Goal: Task Accomplishment & Management: Complete application form

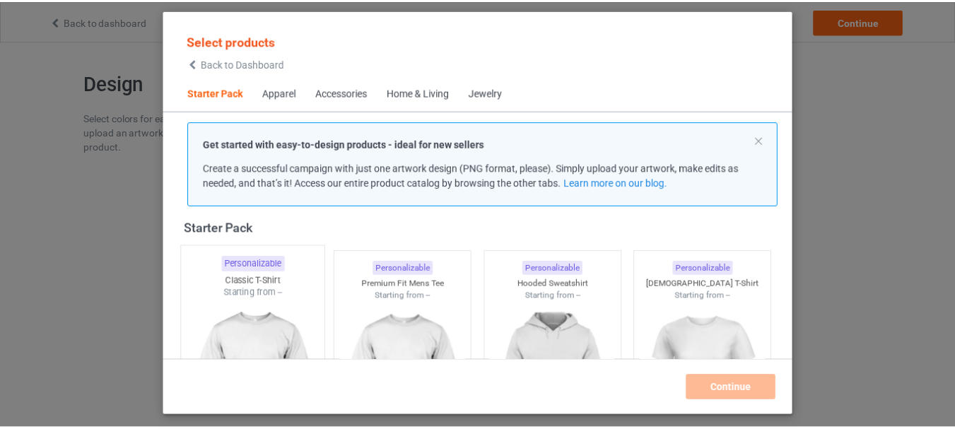
scroll to position [160, 0]
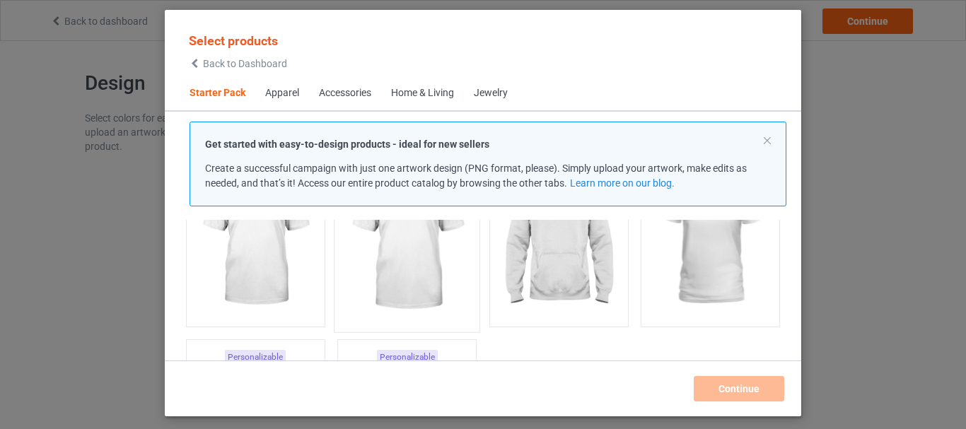
drag, startPoint x: 249, startPoint y: 271, endPoint x: 422, endPoint y: 264, distance: 173.4
click at [249, 271] on img at bounding box center [255, 240] width 127 height 158
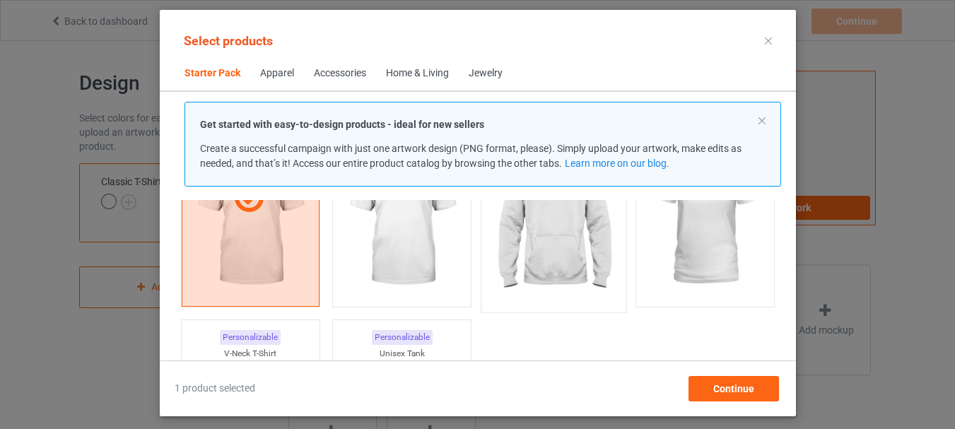
click at [387, 252] on img at bounding box center [402, 220] width 127 height 158
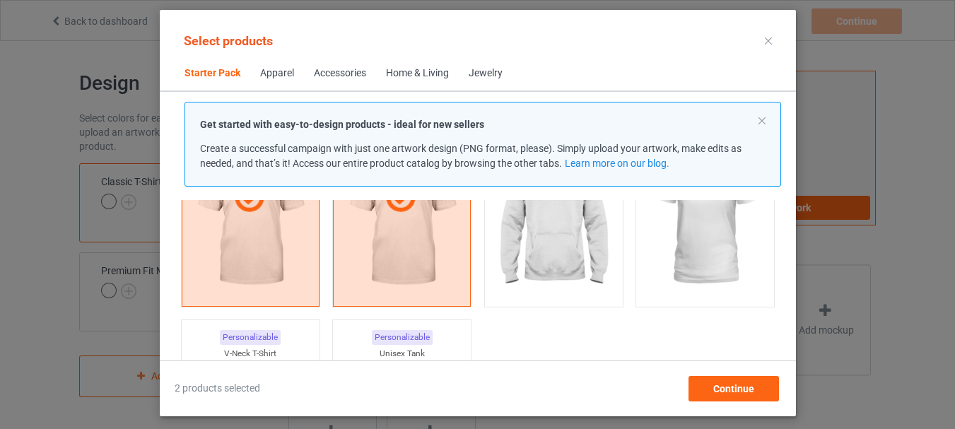
drag, startPoint x: 544, startPoint y: 250, endPoint x: 622, endPoint y: 247, distance: 78.5
click at [544, 250] on img at bounding box center [553, 220] width 127 height 158
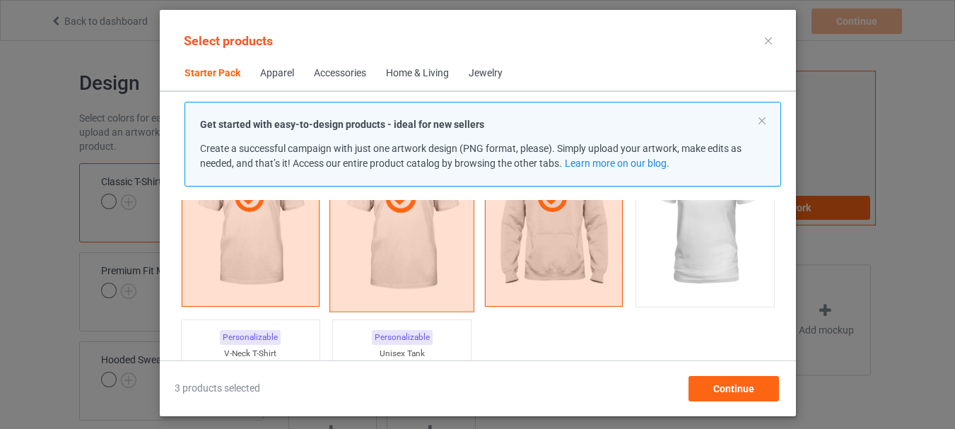
click at [672, 256] on img at bounding box center [705, 220] width 127 height 158
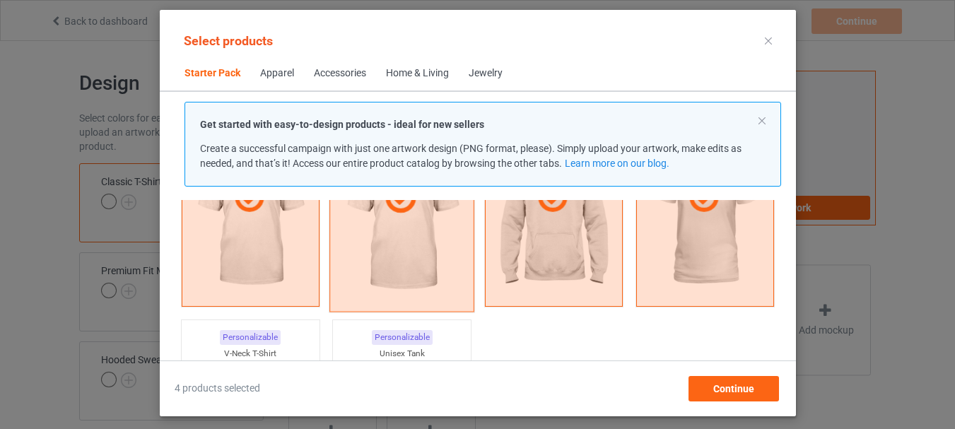
scroll to position [301, 0]
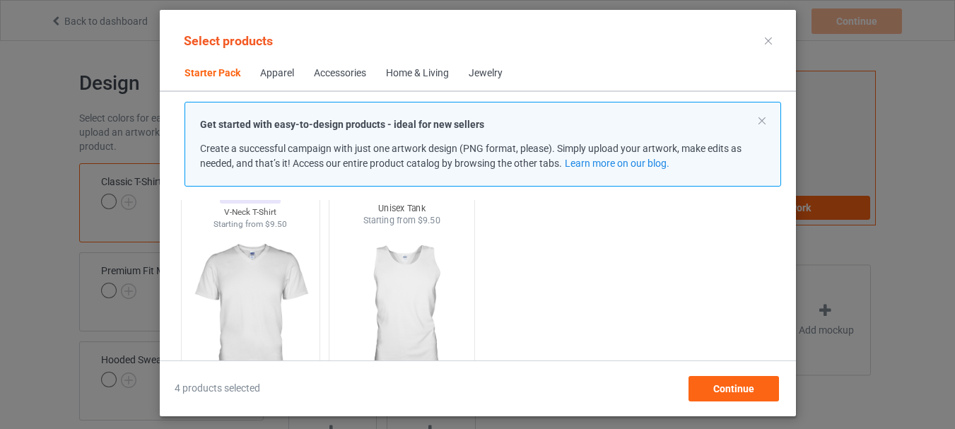
click at [230, 279] on img at bounding box center [250, 309] width 127 height 158
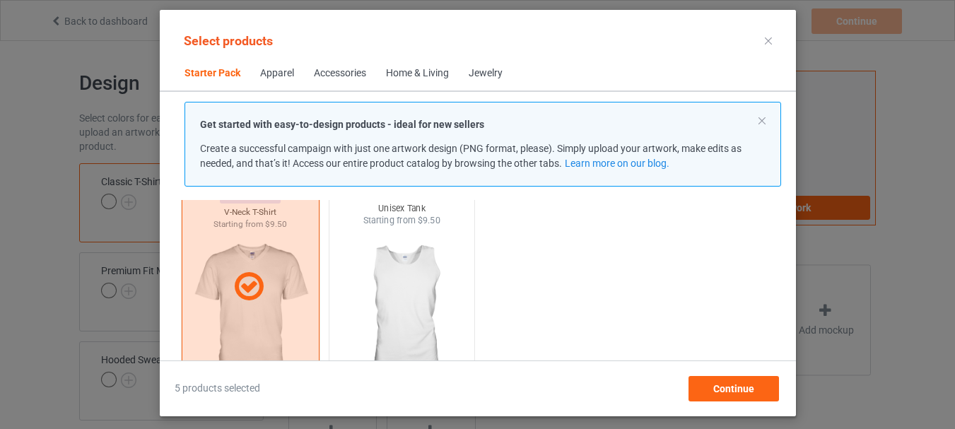
click at [404, 276] on img at bounding box center [401, 310] width 133 height 166
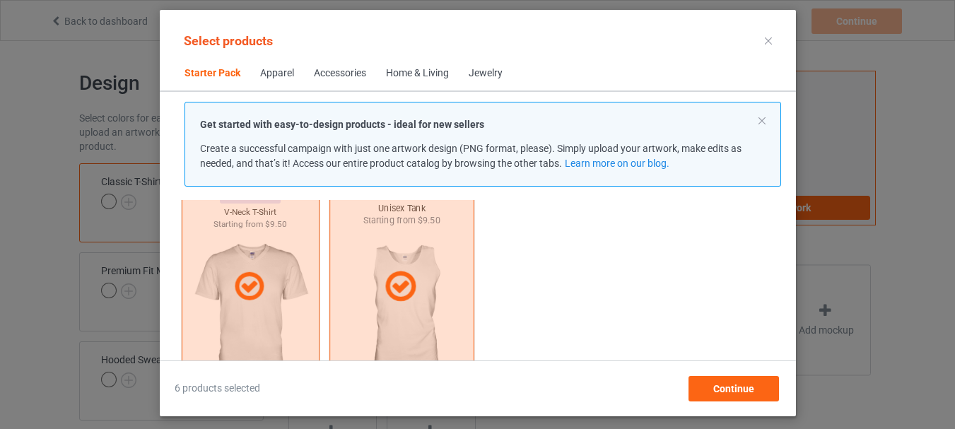
scroll to position [443, 0]
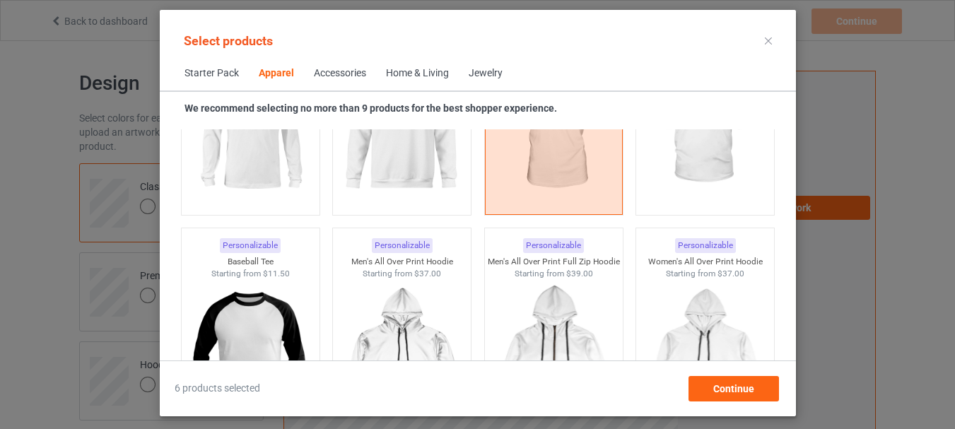
scroll to position [1008, 0]
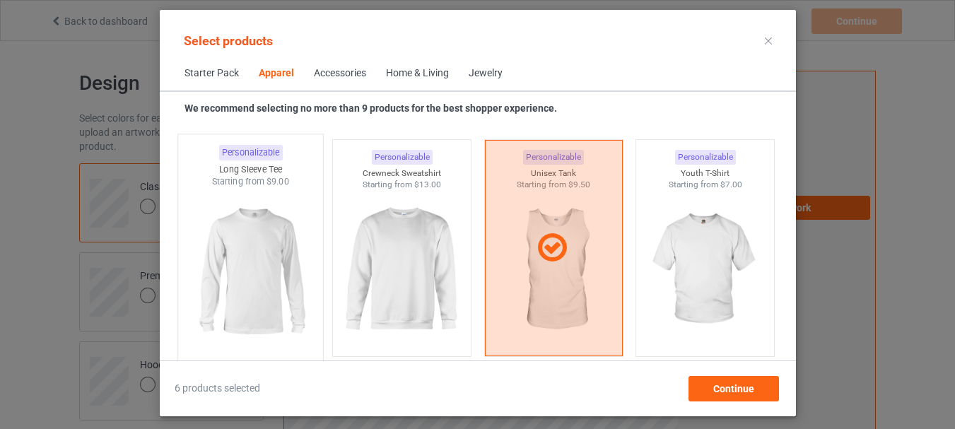
click at [397, 243] on img at bounding box center [402, 270] width 127 height 158
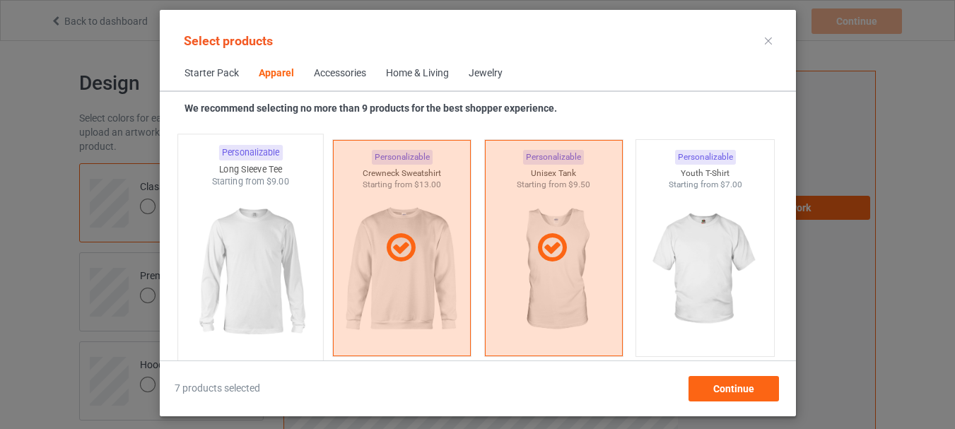
click at [257, 257] on img at bounding box center [250, 271] width 133 height 166
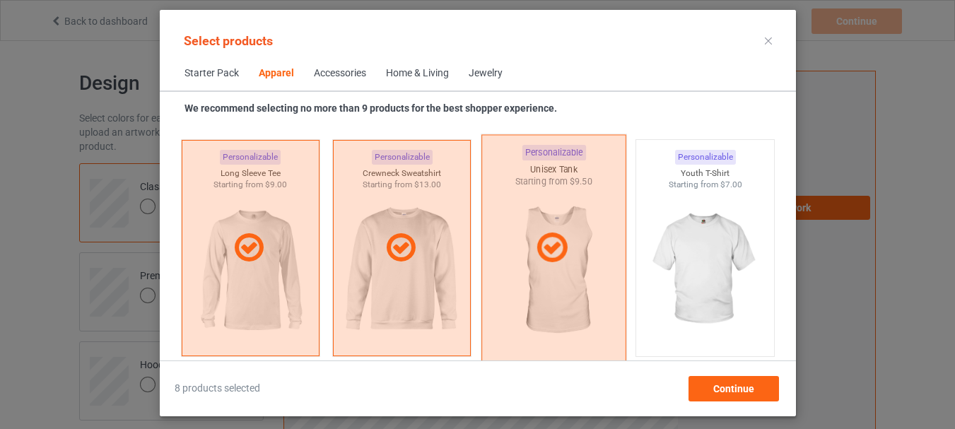
drag, startPoint x: 700, startPoint y: 257, endPoint x: 549, endPoint y: 257, distance: 150.6
click at [701, 257] on img at bounding box center [705, 270] width 127 height 158
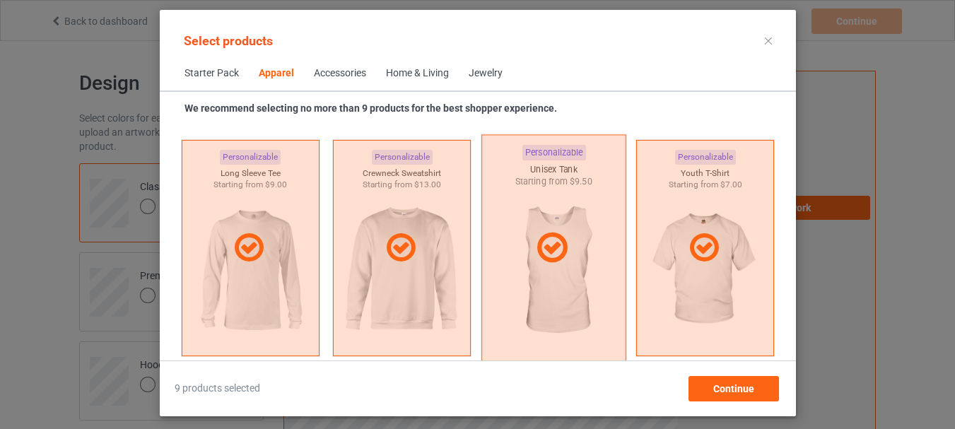
drag, startPoint x: 672, startPoint y: 245, endPoint x: 538, endPoint y: 253, distance: 134.6
click at [674, 245] on div at bounding box center [705, 248] width 136 height 34
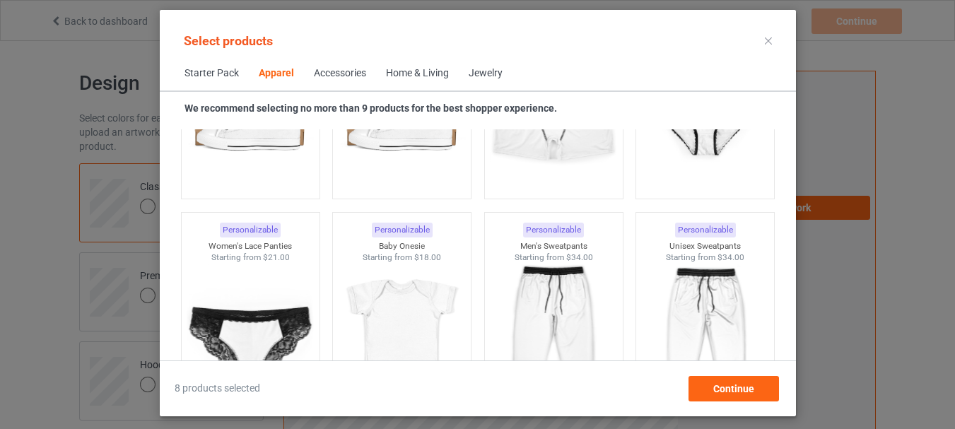
scroll to position [1857, 0]
click at [716, 389] on span "Continue" at bounding box center [733, 388] width 41 height 11
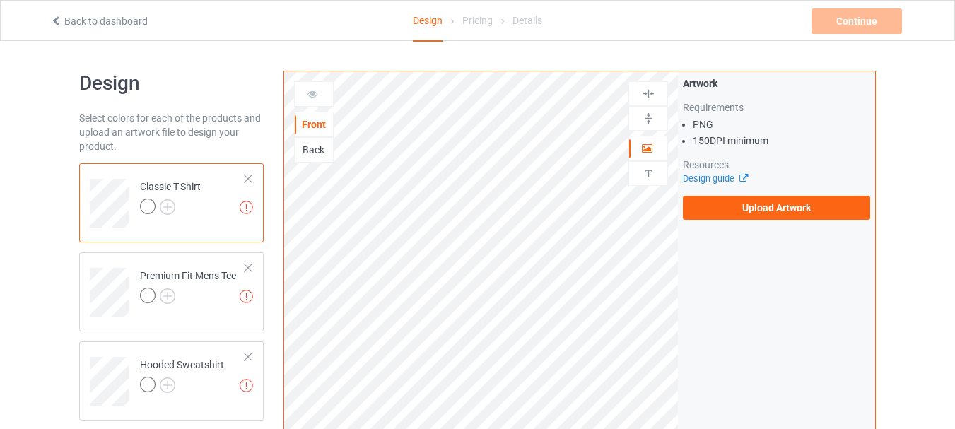
click at [315, 149] on div "Back" at bounding box center [314, 150] width 38 height 14
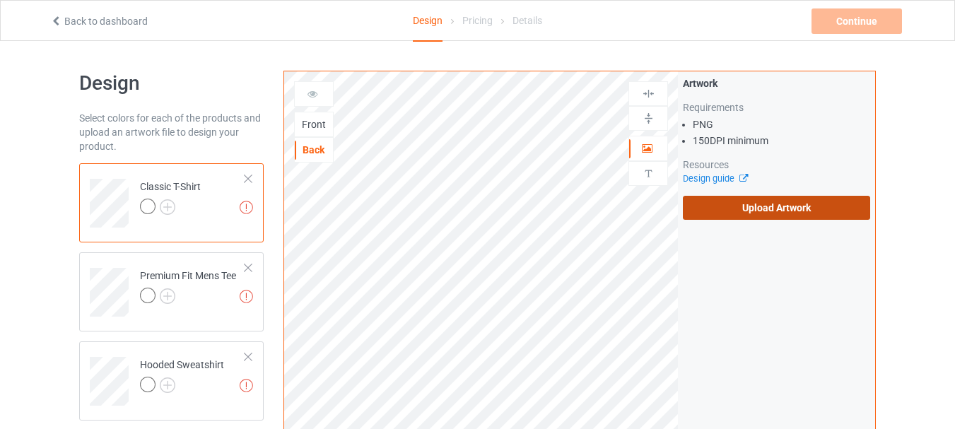
click at [779, 211] on label "Upload Artwork" at bounding box center [776, 208] width 187 height 24
click at [0, 0] on input "Upload Artwork" at bounding box center [0, 0] width 0 height 0
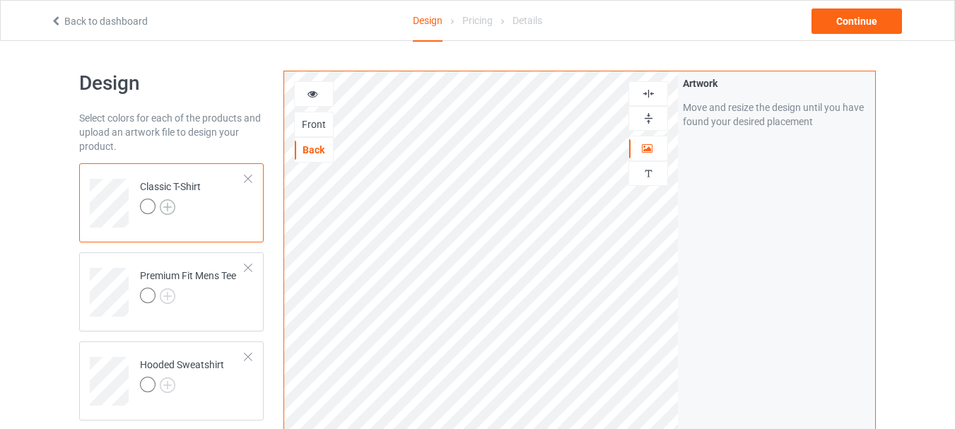
click at [168, 200] on img at bounding box center [168, 207] width 16 height 16
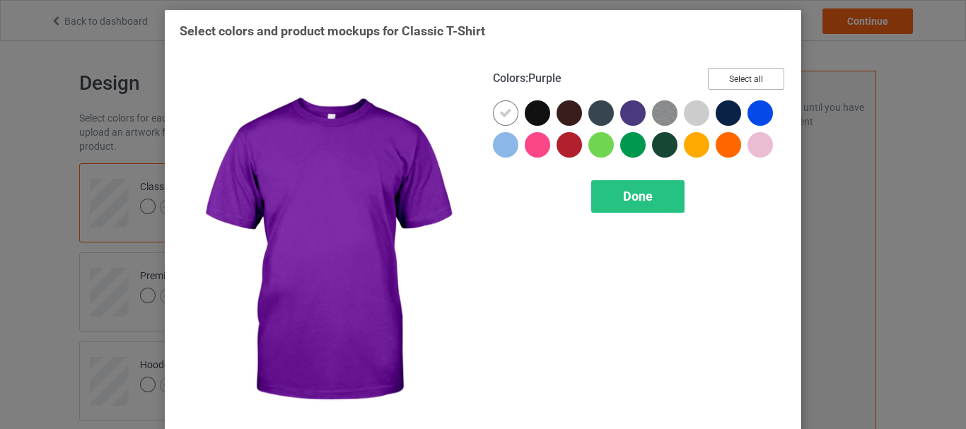
click at [732, 75] on button "Select all" at bounding box center [746, 79] width 76 height 22
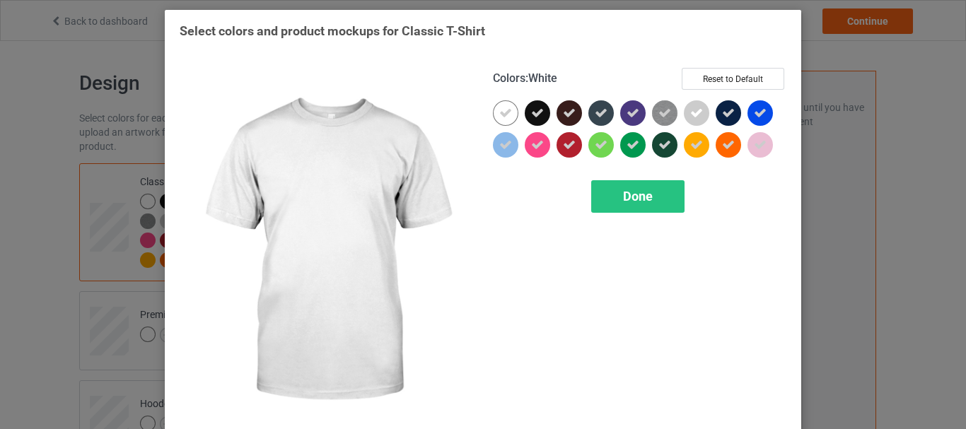
click at [507, 112] on div at bounding box center [505, 112] width 25 height 25
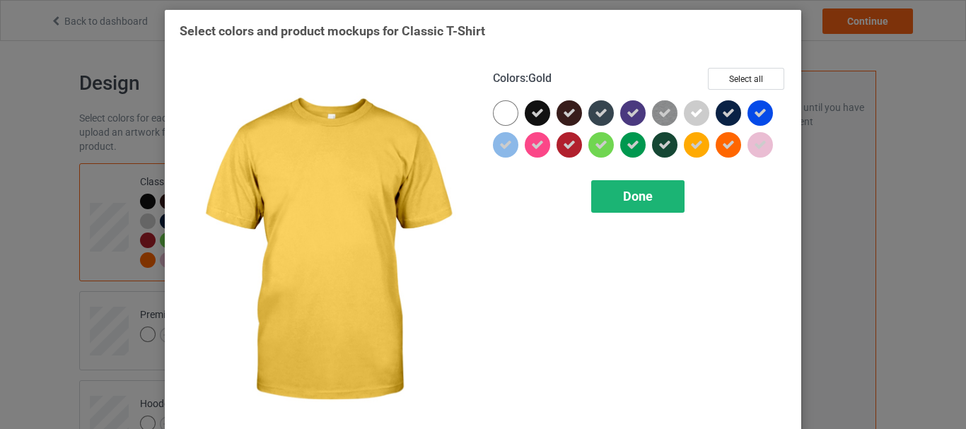
click at [642, 197] on span "Done" at bounding box center [638, 196] width 30 height 15
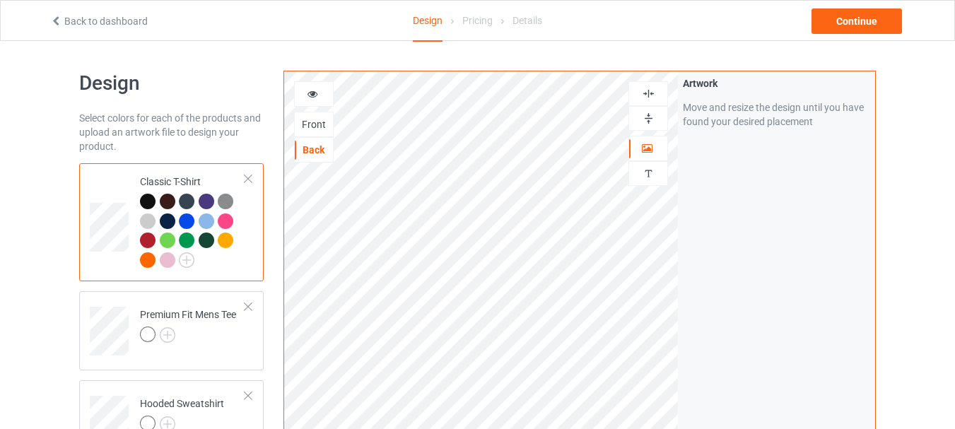
click at [311, 122] on div "Front" at bounding box center [314, 124] width 38 height 14
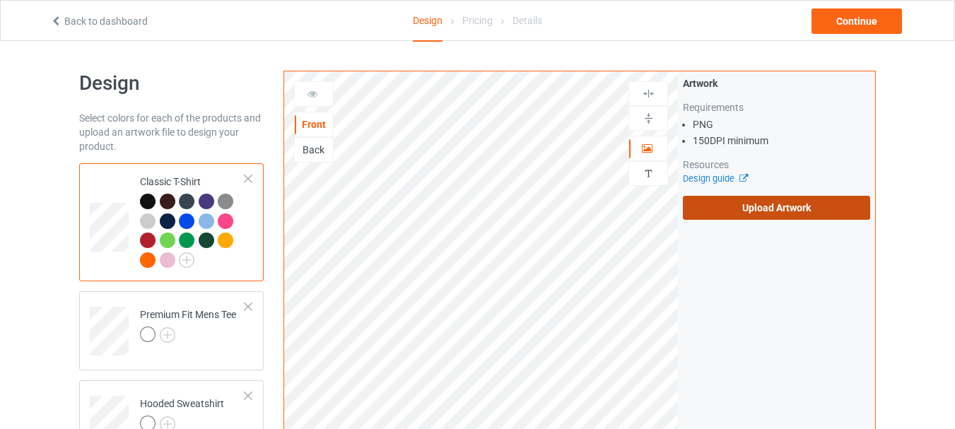
click at [745, 208] on label "Upload Artwork" at bounding box center [776, 208] width 187 height 24
click at [0, 0] on input "Upload Artwork" at bounding box center [0, 0] width 0 height 0
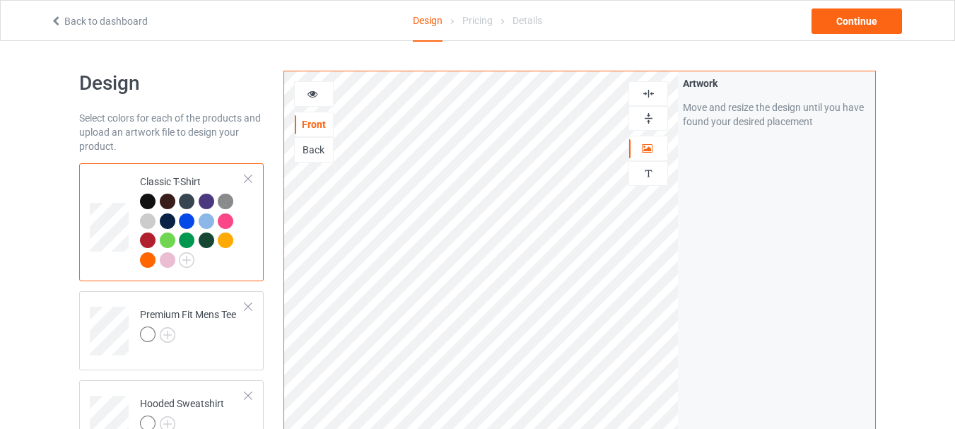
click at [648, 114] on img at bounding box center [648, 118] width 13 height 13
click at [650, 93] on img at bounding box center [648, 93] width 13 height 13
click at [653, 119] on img at bounding box center [648, 118] width 13 height 13
click at [657, 91] on div at bounding box center [648, 93] width 38 height 13
click at [644, 92] on img at bounding box center [648, 93] width 13 height 13
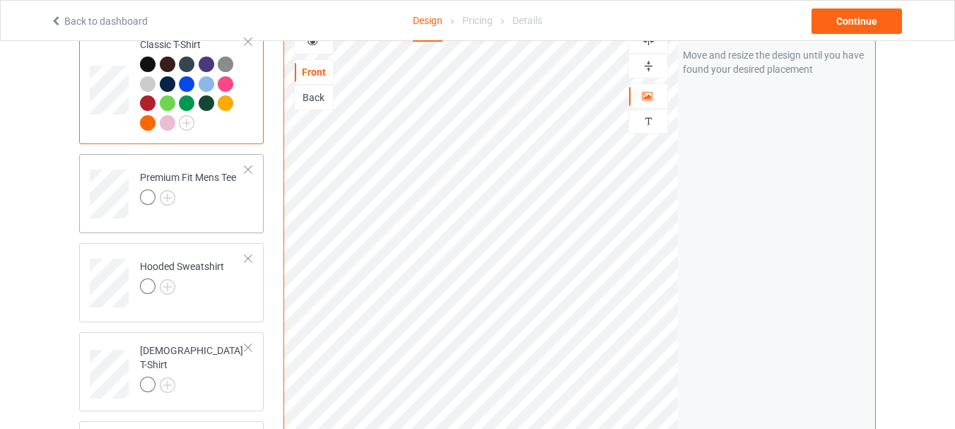
scroll to position [141, 0]
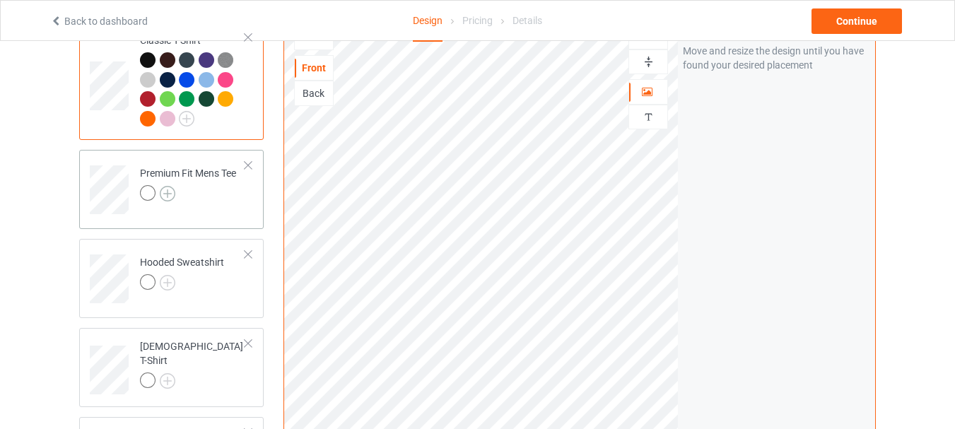
click at [172, 186] on img at bounding box center [168, 194] width 16 height 16
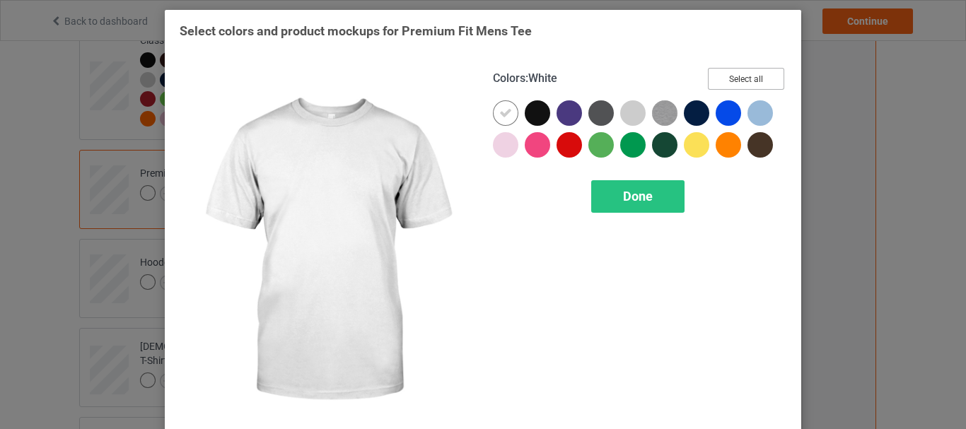
click at [774, 89] on button "Select all" at bounding box center [746, 79] width 76 height 22
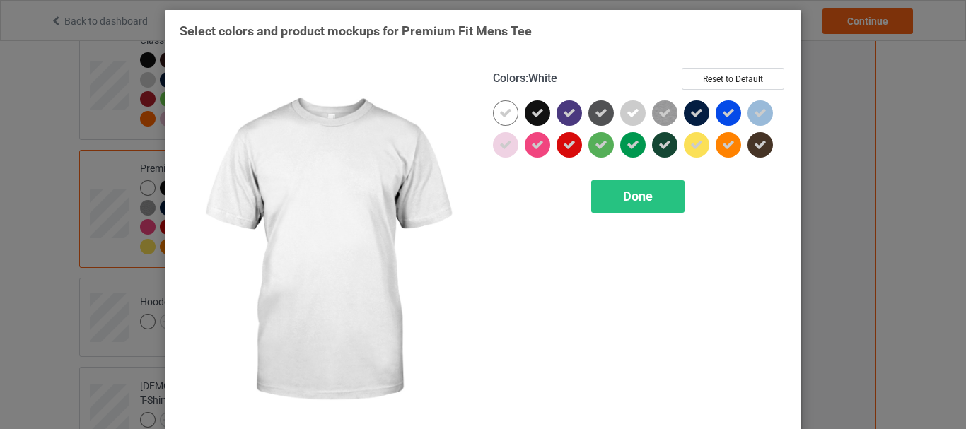
click at [499, 108] on icon at bounding box center [505, 113] width 13 height 13
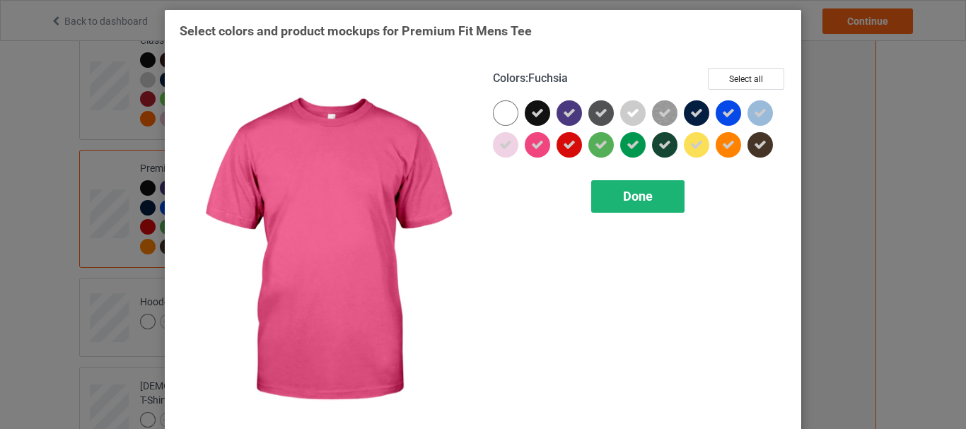
click at [631, 205] on div "Done" at bounding box center [637, 196] width 93 height 33
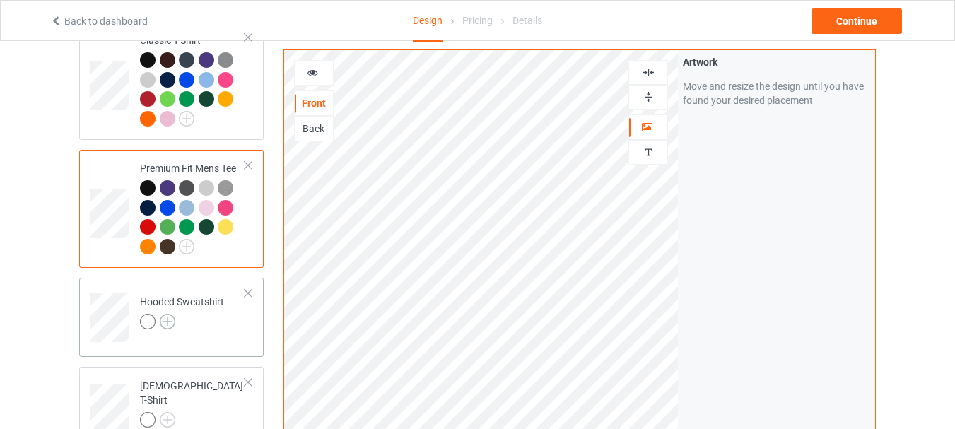
click at [168, 317] on img at bounding box center [168, 322] width 16 height 16
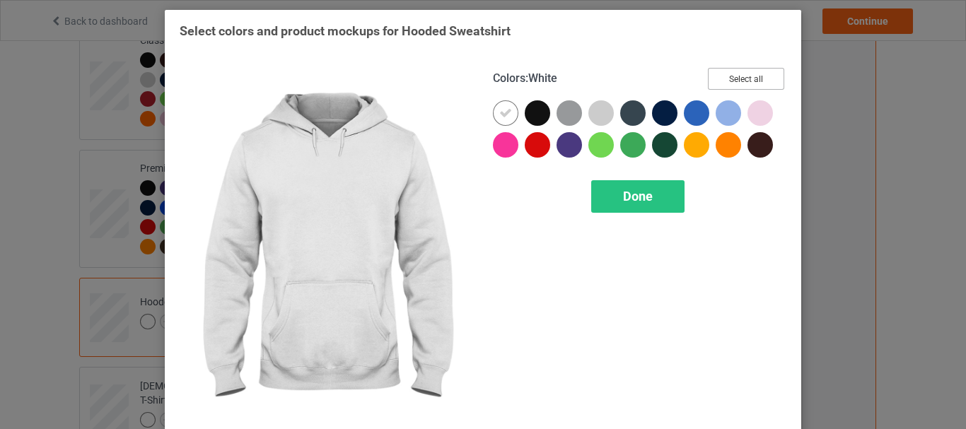
click at [735, 76] on button "Select all" at bounding box center [746, 79] width 76 height 22
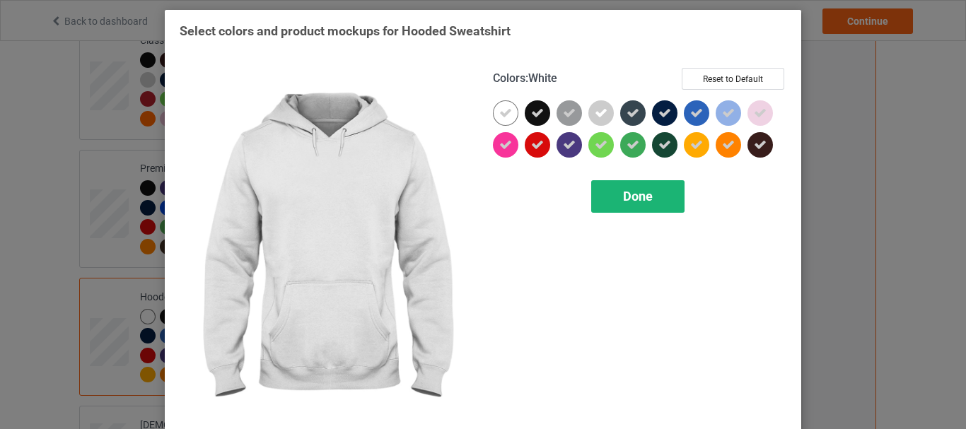
click at [499, 109] on icon at bounding box center [505, 113] width 13 height 13
click at [624, 204] on span "Done" at bounding box center [638, 196] width 30 height 15
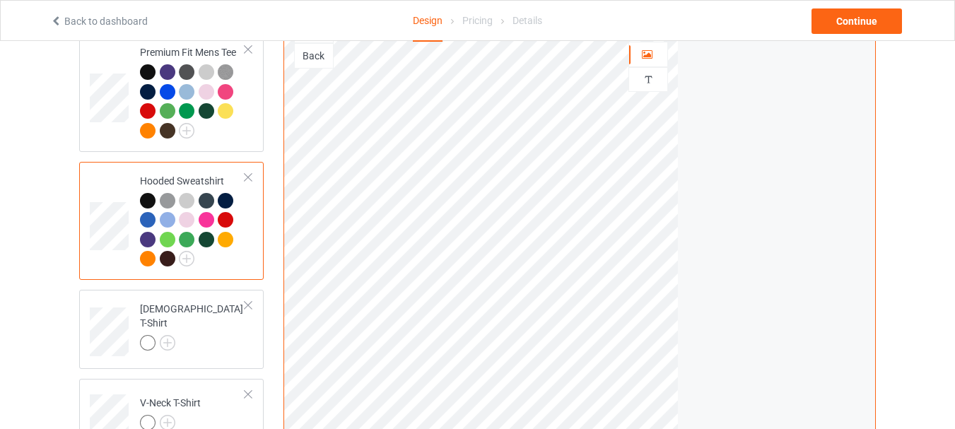
scroll to position [283, 0]
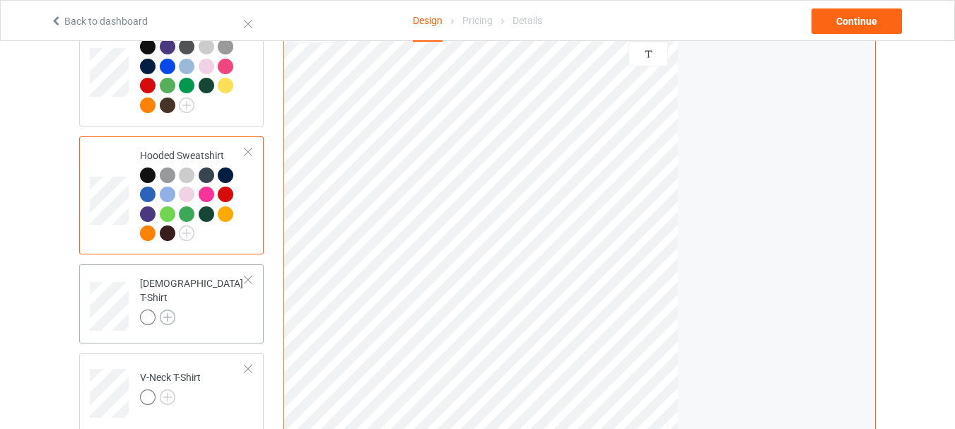
click at [165, 313] on img at bounding box center [168, 318] width 16 height 16
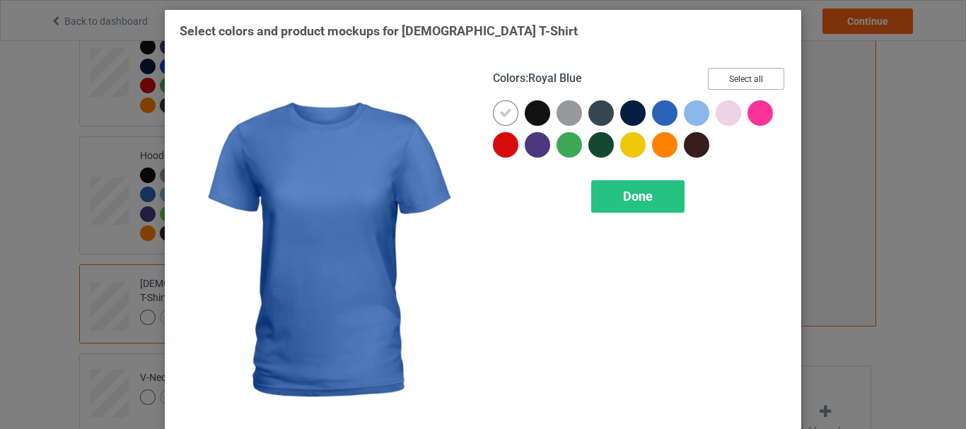
click at [741, 84] on button "Select all" at bounding box center [746, 79] width 76 height 22
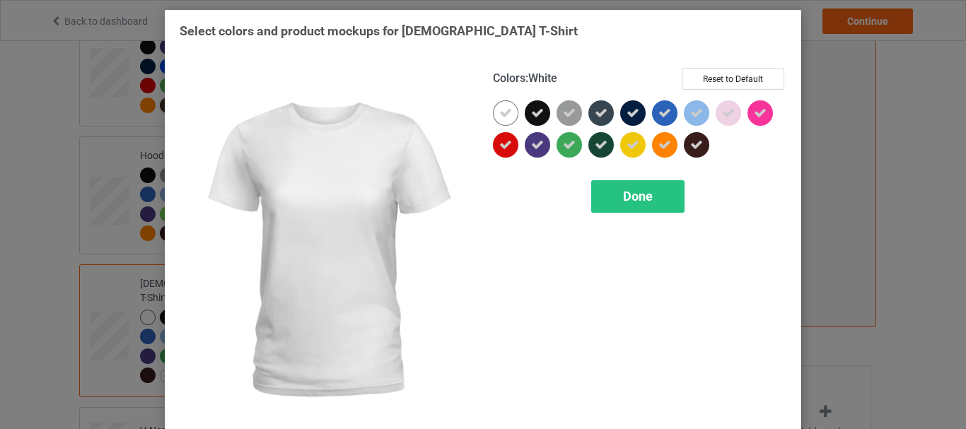
click at [499, 109] on icon at bounding box center [505, 113] width 13 height 13
click at [612, 187] on div "Done" at bounding box center [637, 196] width 93 height 33
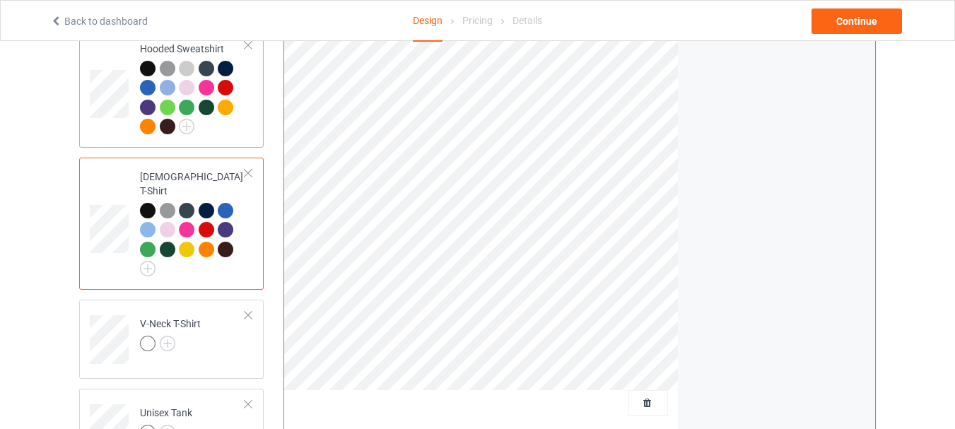
scroll to position [424, 0]
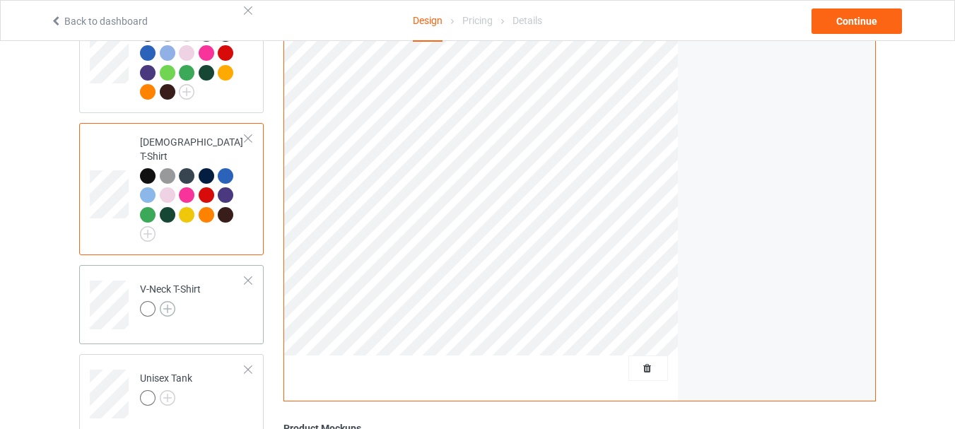
drag, startPoint x: 178, startPoint y: 299, endPoint x: 171, endPoint y: 301, distance: 7.2
click at [176, 301] on div at bounding box center [170, 311] width 61 height 20
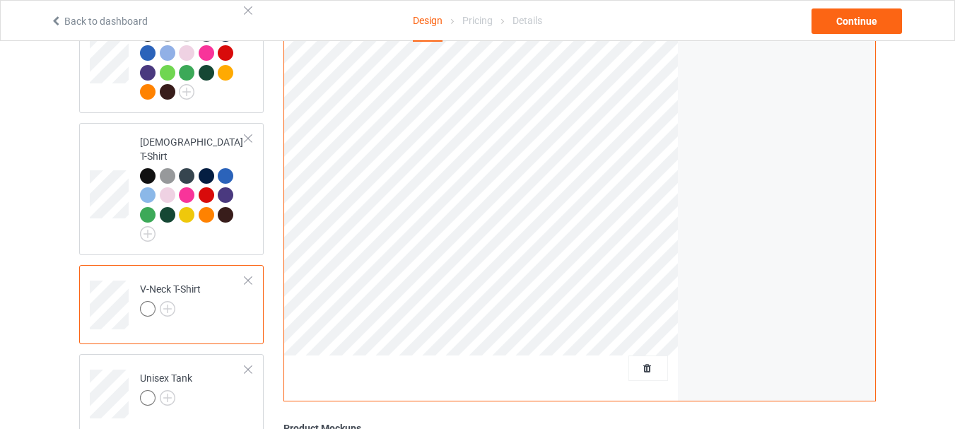
click at [172, 288] on div "V-Neck T-Shirt" at bounding box center [170, 299] width 61 height 34
click at [172, 301] on img at bounding box center [168, 309] width 16 height 16
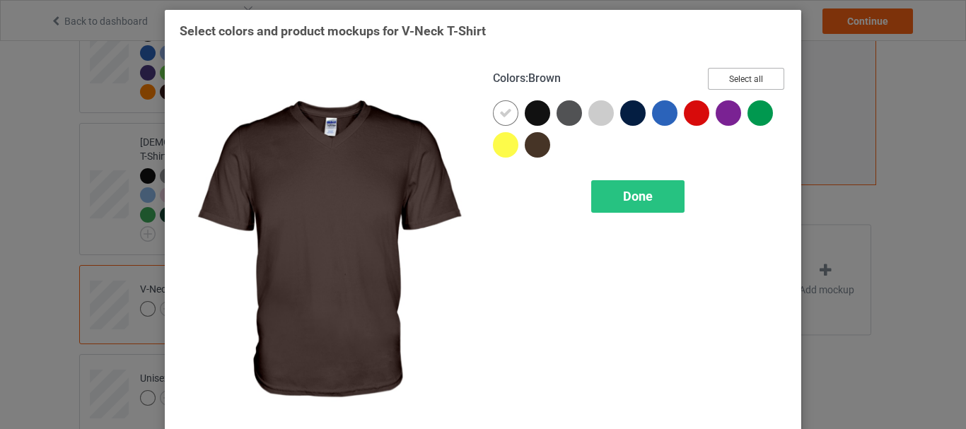
click at [730, 71] on button "Select all" at bounding box center [746, 79] width 76 height 22
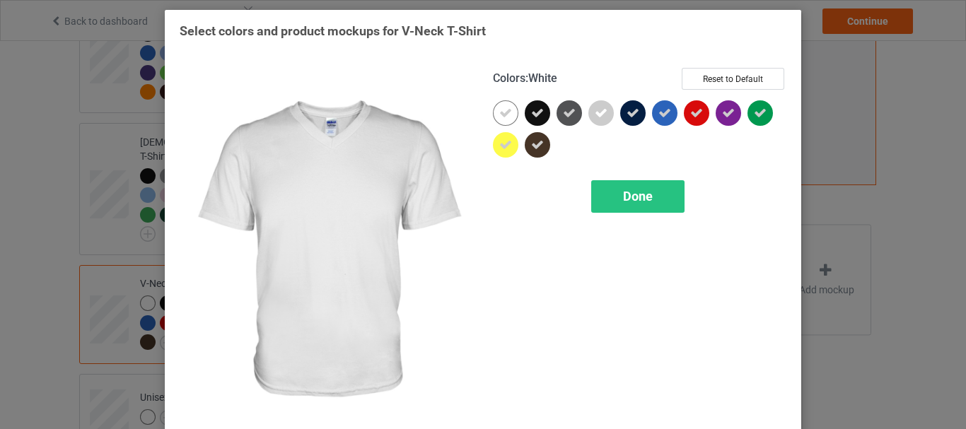
click at [496, 104] on div at bounding box center [505, 112] width 25 height 25
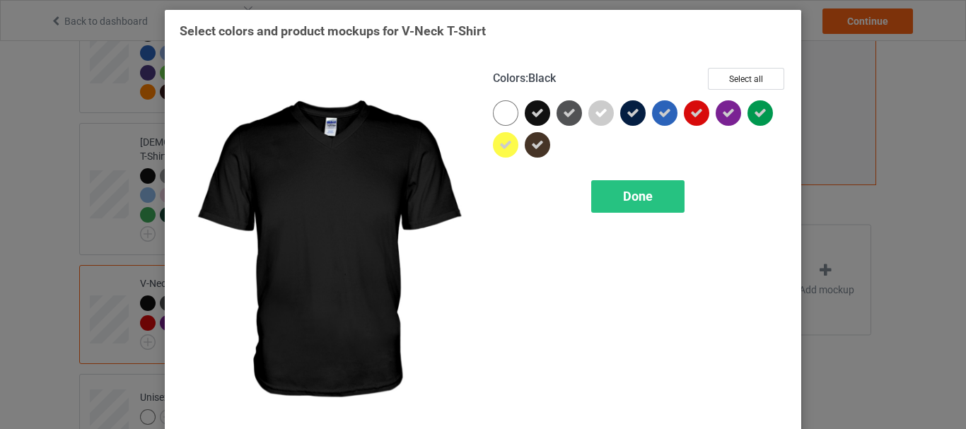
click at [652, 221] on div "Colors : Black Select all Done" at bounding box center [639, 251] width 313 height 387
click at [633, 187] on div "Done" at bounding box center [637, 196] width 93 height 33
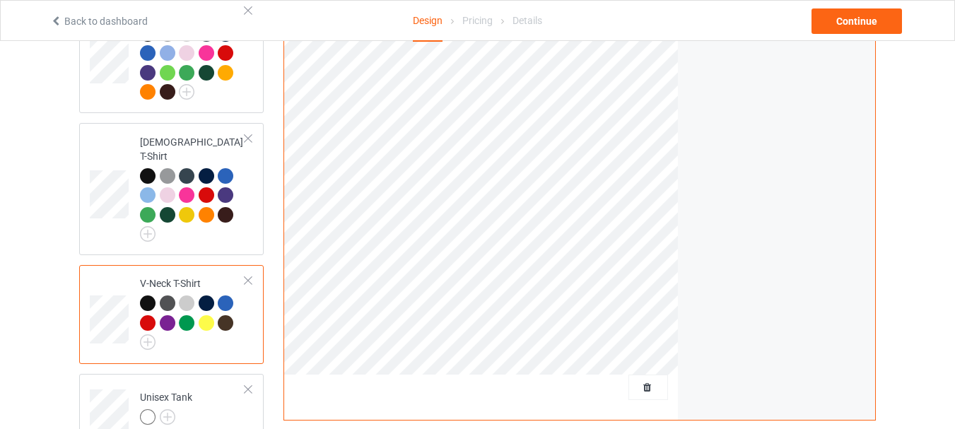
scroll to position [566, 0]
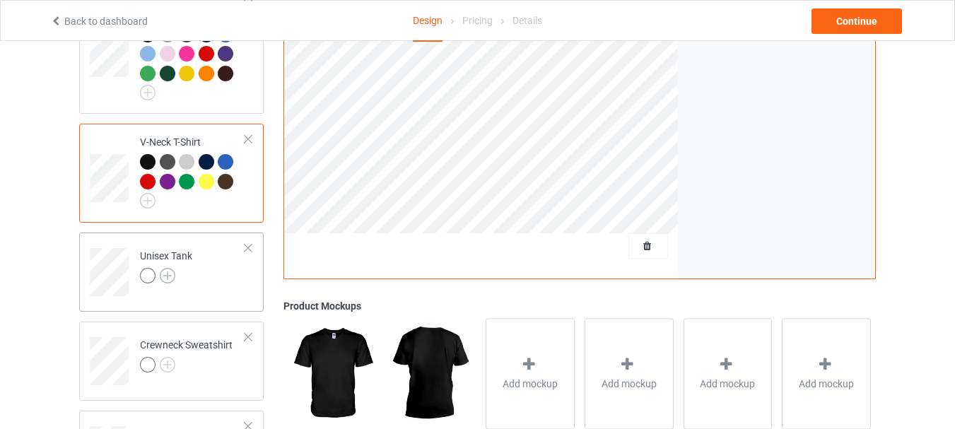
click at [169, 268] on img at bounding box center [168, 276] width 16 height 16
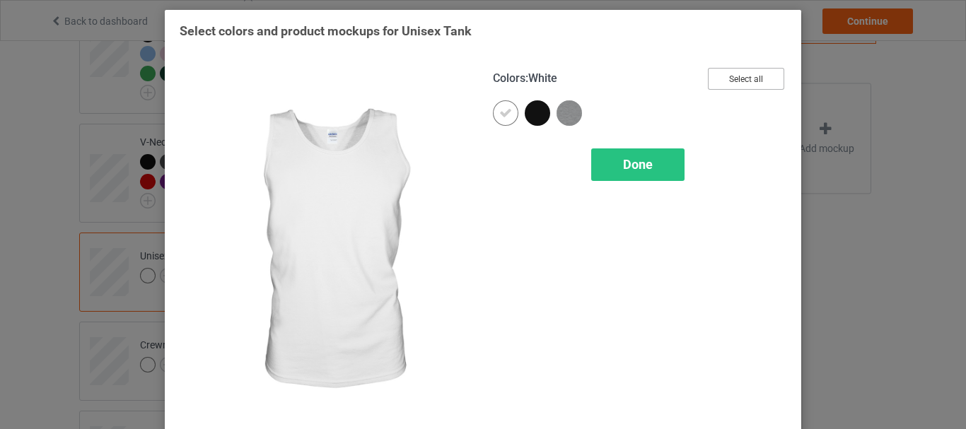
click at [752, 80] on button "Select all" at bounding box center [746, 79] width 76 height 22
drag, startPoint x: 494, startPoint y: 115, endPoint x: 626, endPoint y: 144, distance: 135.4
click at [499, 114] on icon at bounding box center [505, 113] width 13 height 13
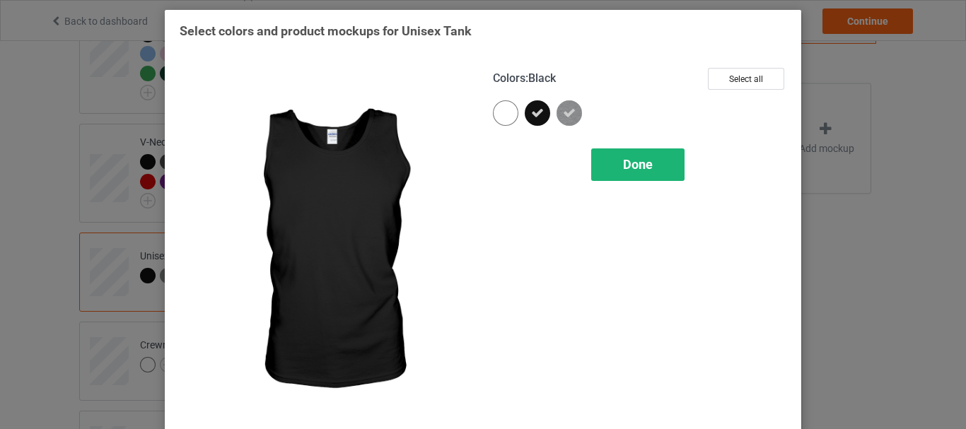
click at [636, 151] on div "Done" at bounding box center [637, 164] width 93 height 33
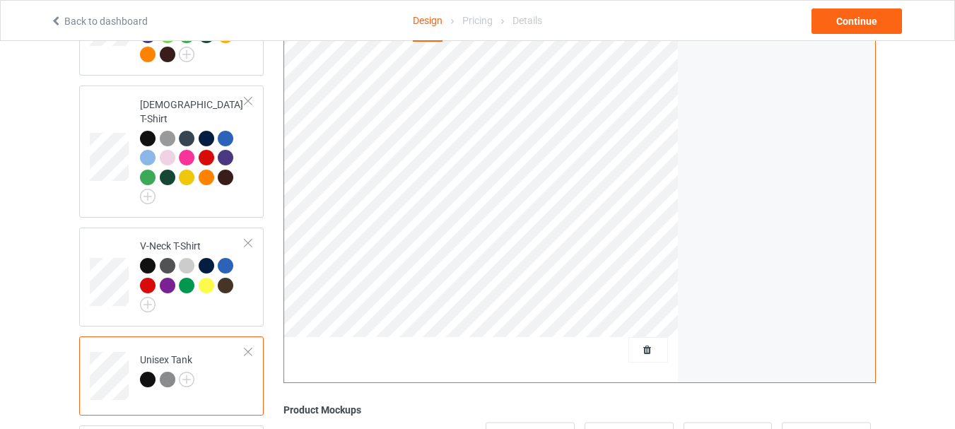
scroll to position [566, 0]
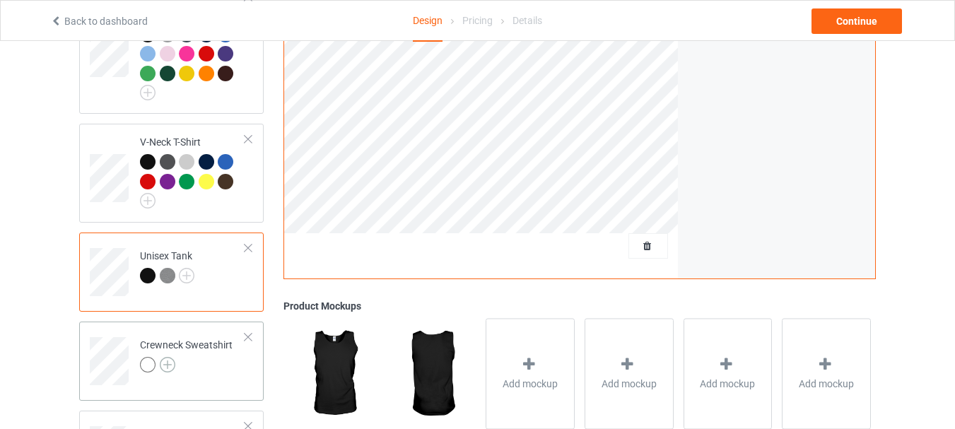
click at [172, 357] on img at bounding box center [168, 365] width 16 height 16
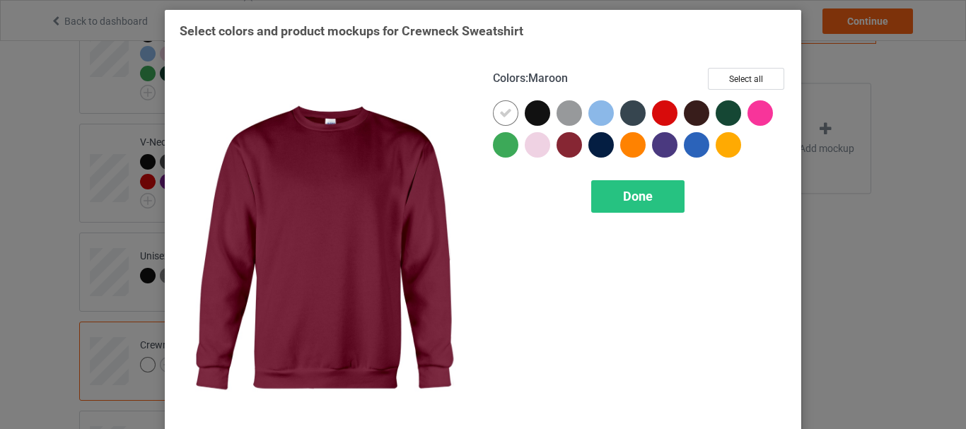
click at [749, 66] on div "Colors : Maroon Select all Done" at bounding box center [639, 251] width 313 height 387
click at [741, 77] on button "Select all" at bounding box center [746, 79] width 76 height 22
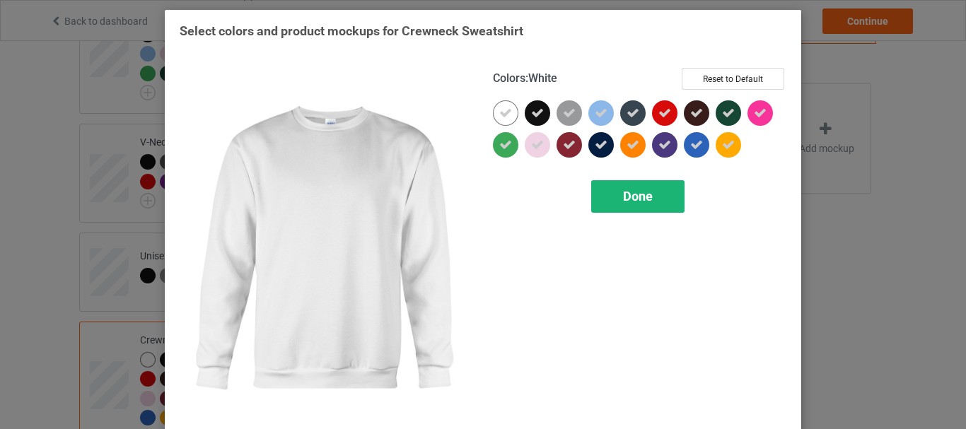
click at [499, 112] on icon at bounding box center [505, 113] width 13 height 13
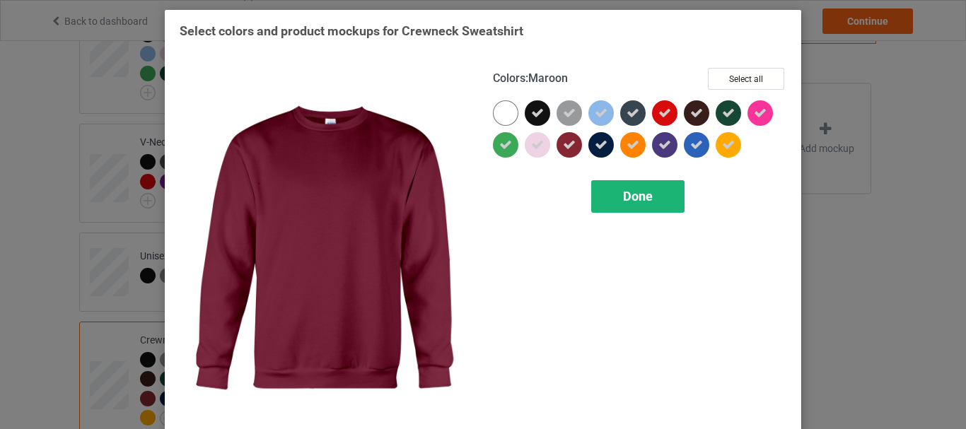
click at [624, 190] on span "Done" at bounding box center [638, 196] width 30 height 15
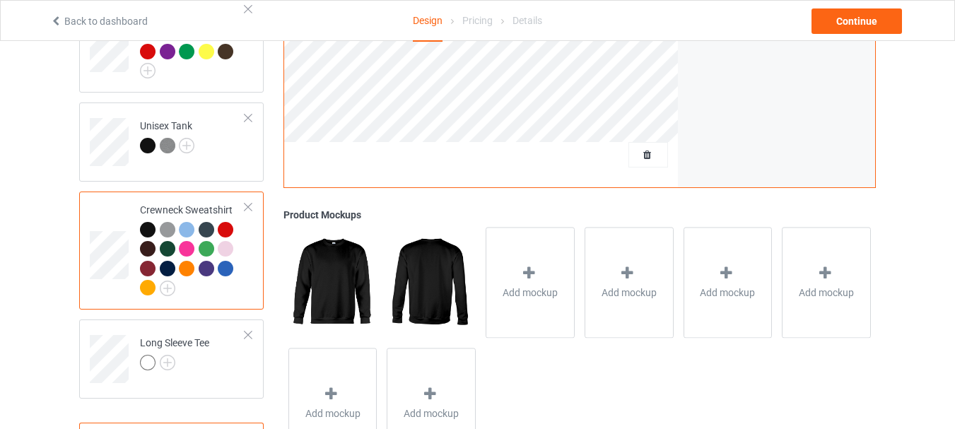
scroll to position [752, 0]
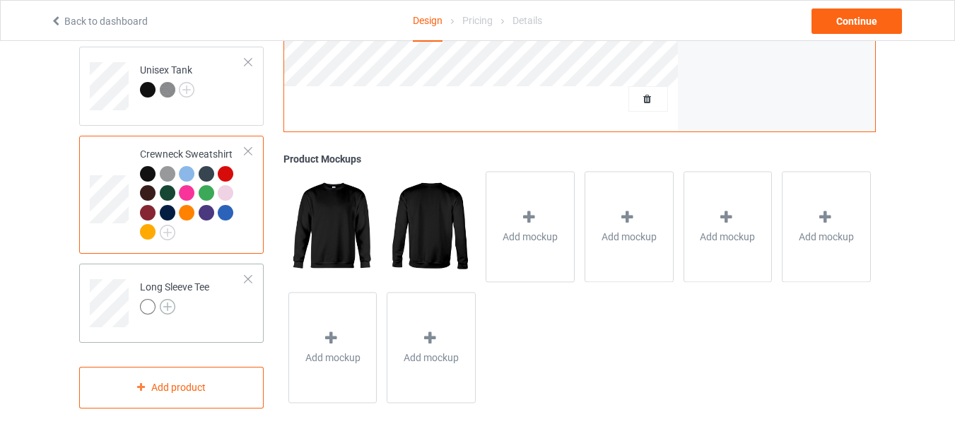
click at [168, 300] on img at bounding box center [168, 307] width 16 height 16
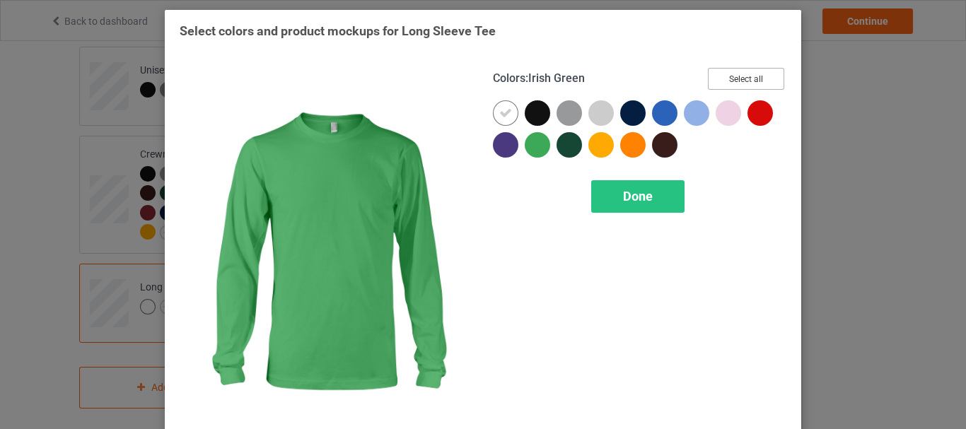
click at [740, 80] on button "Select all" at bounding box center [746, 79] width 76 height 22
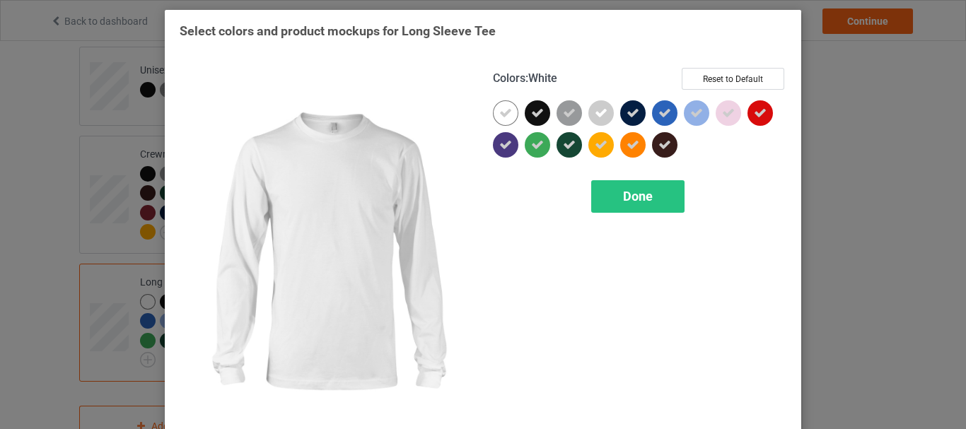
click at [506, 111] on icon at bounding box center [505, 113] width 13 height 13
click at [608, 199] on div "Done" at bounding box center [637, 196] width 93 height 33
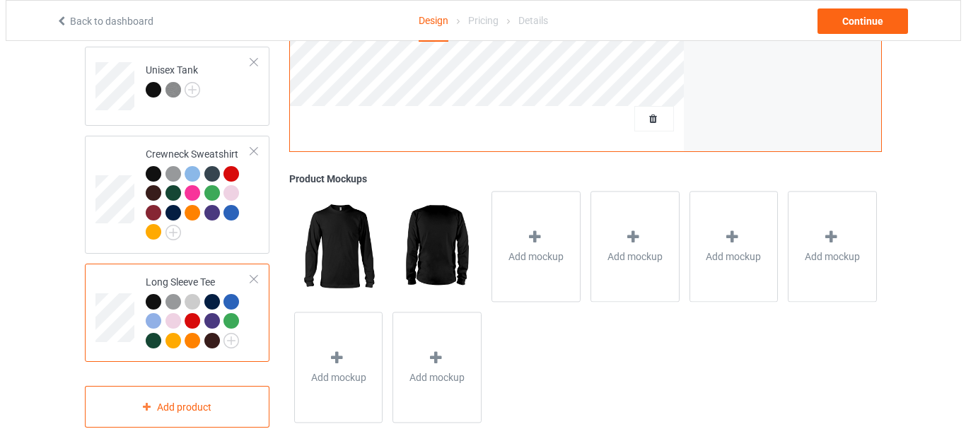
scroll to position [771, 0]
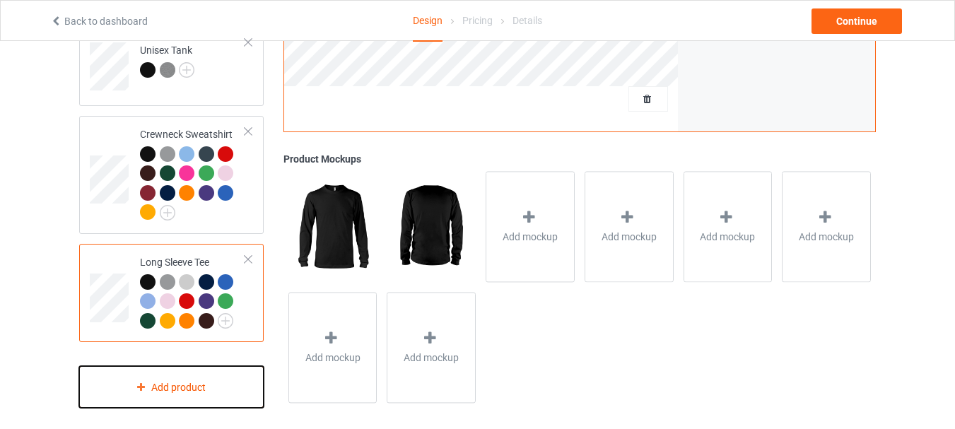
click at [172, 378] on div "Add product" at bounding box center [171, 387] width 185 height 42
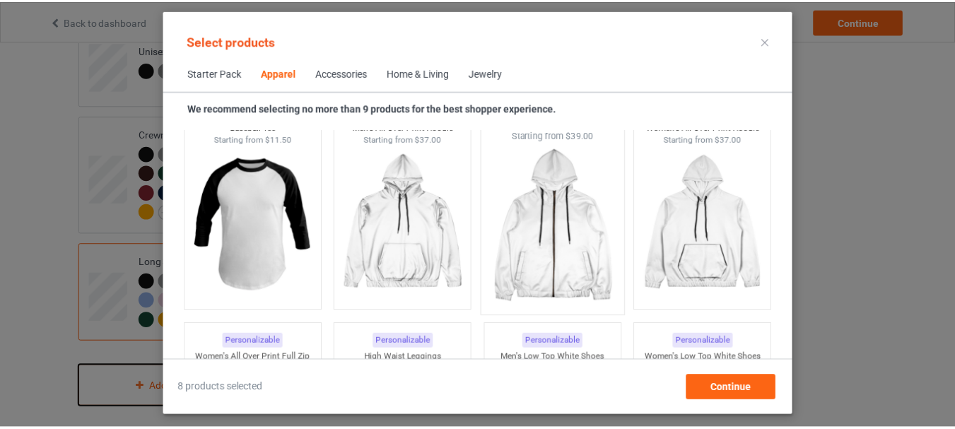
scroll to position [1150, 0]
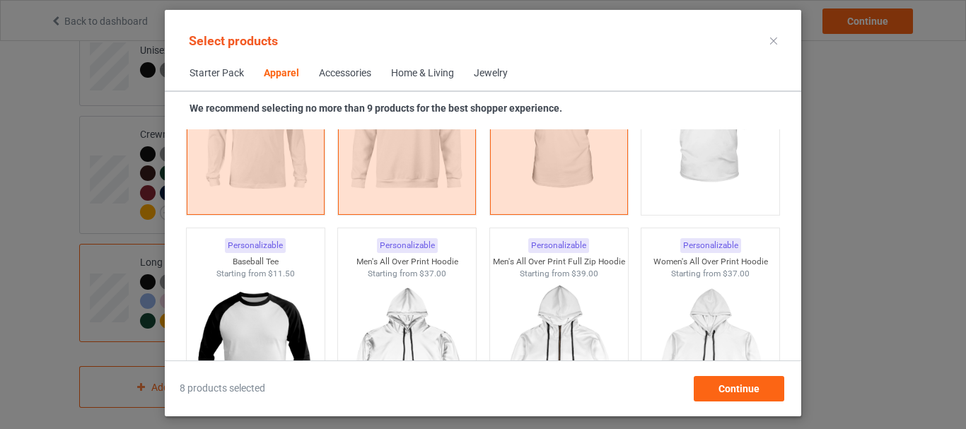
click at [774, 43] on icon at bounding box center [773, 40] width 7 height 7
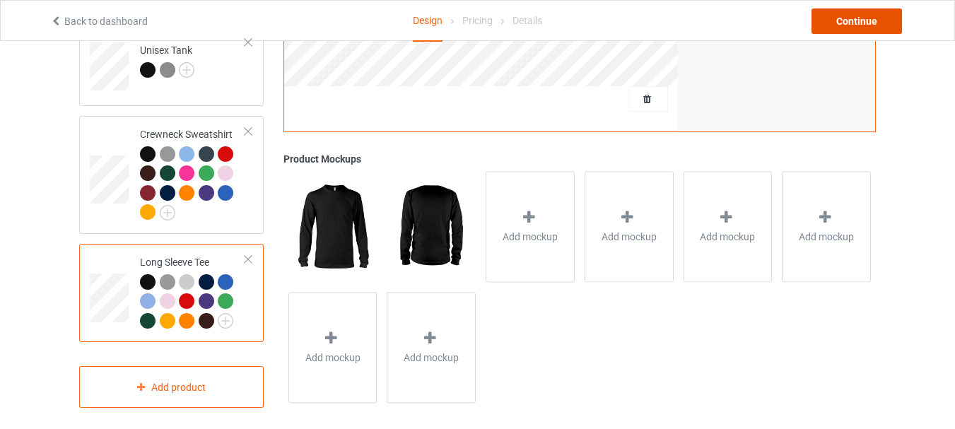
click at [827, 26] on div "Continue" at bounding box center [857, 20] width 91 height 25
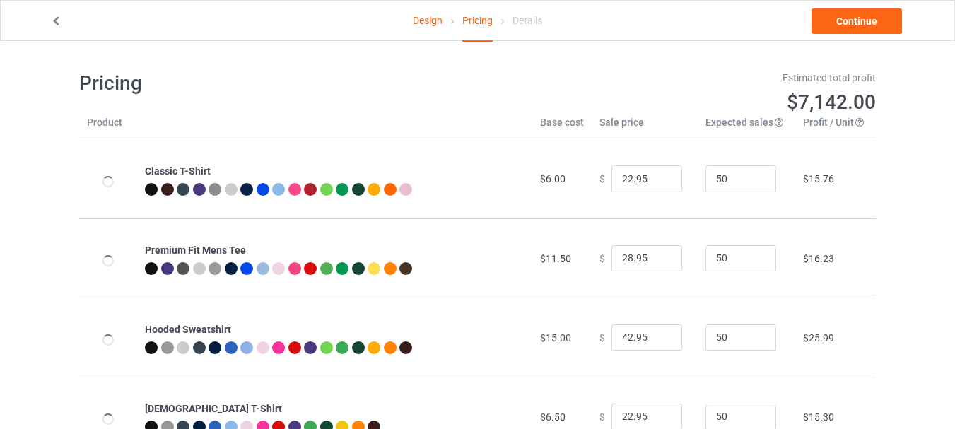
type input "26.95"
type input "32.95"
type input "46.95"
type input "26.95"
type input "30.95"
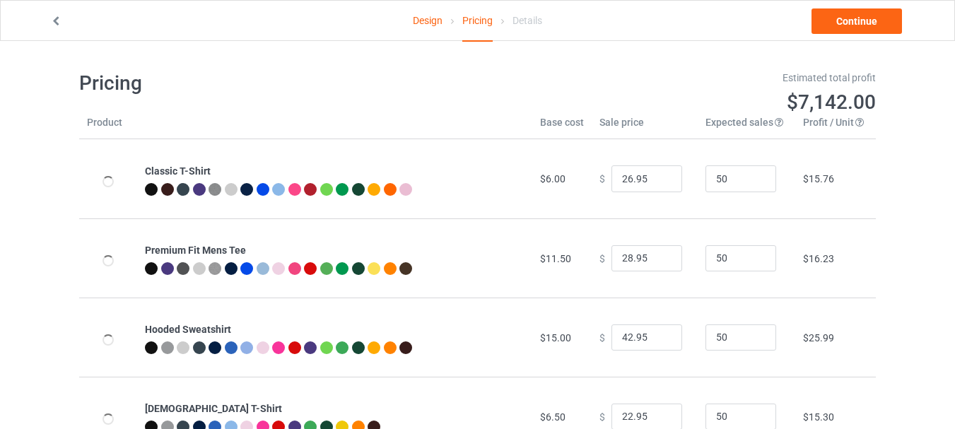
type input "28.95"
type input "39.95"
type input "31.95"
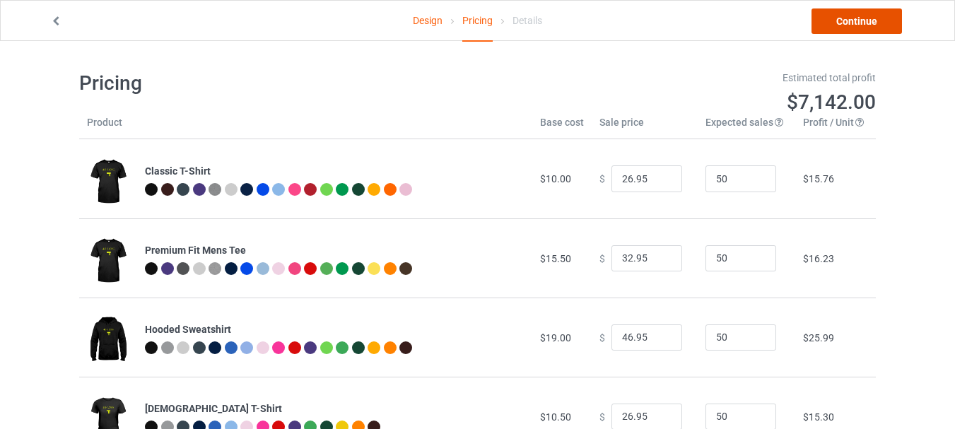
click at [853, 21] on link "Continue" at bounding box center [857, 20] width 91 height 25
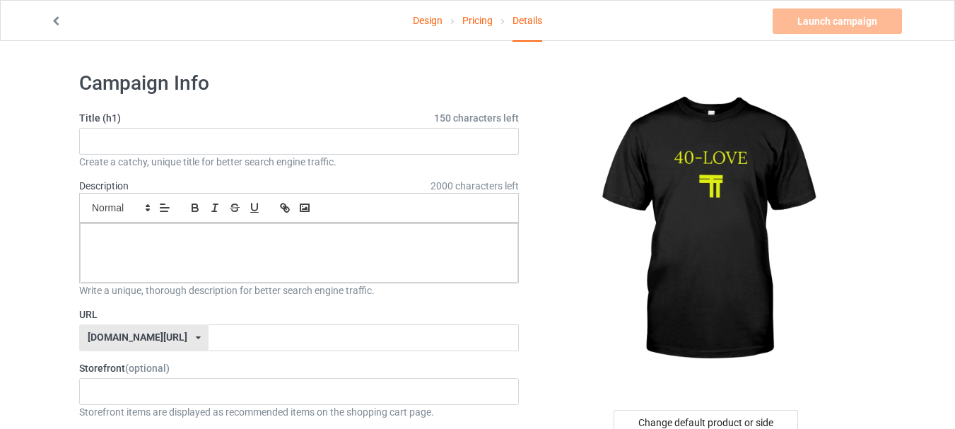
click at [331, 119] on label "Title (h1) 150 characters left" at bounding box center [299, 118] width 440 height 14
click at [323, 131] on input "text" at bounding box center [299, 141] width 440 height 27
paste input "limited edition"
type input "limited edition"
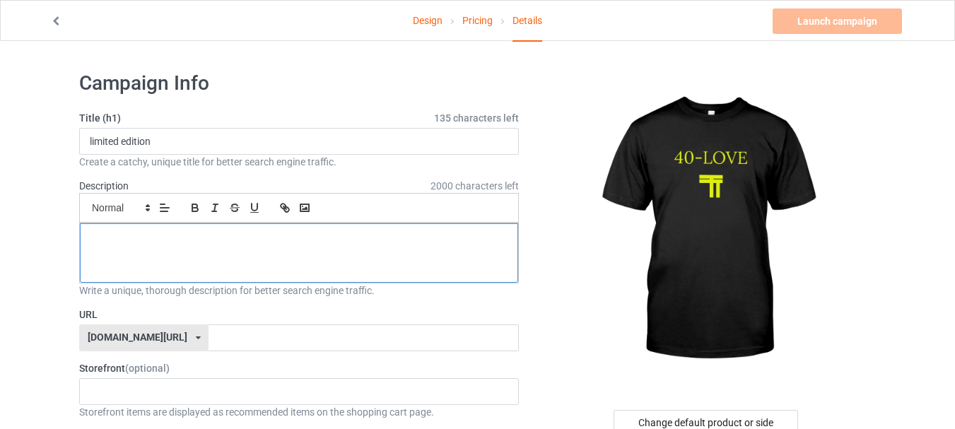
click at [251, 270] on div at bounding box center [299, 252] width 438 height 59
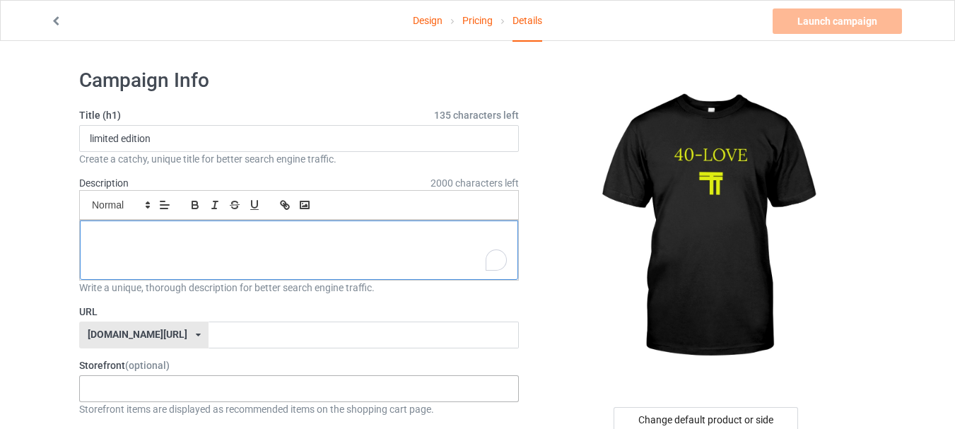
scroll to position [141, 0]
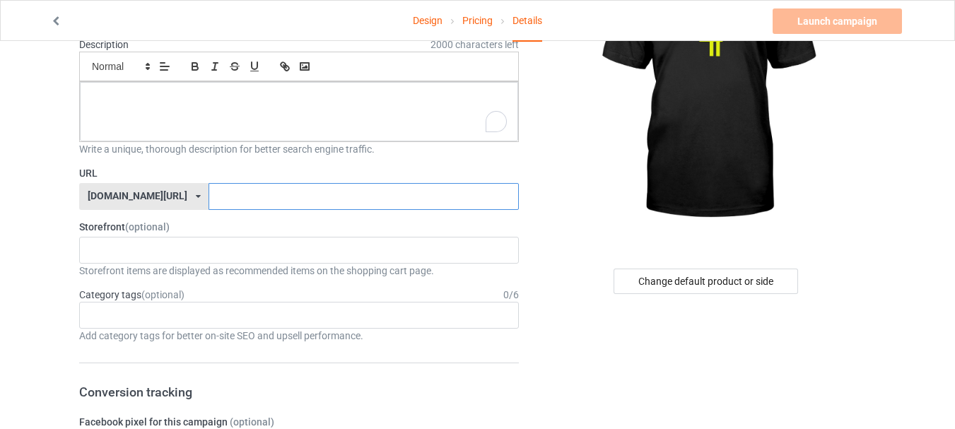
click at [285, 186] on input "text" at bounding box center [364, 196] width 310 height 27
paste input "limited edition"
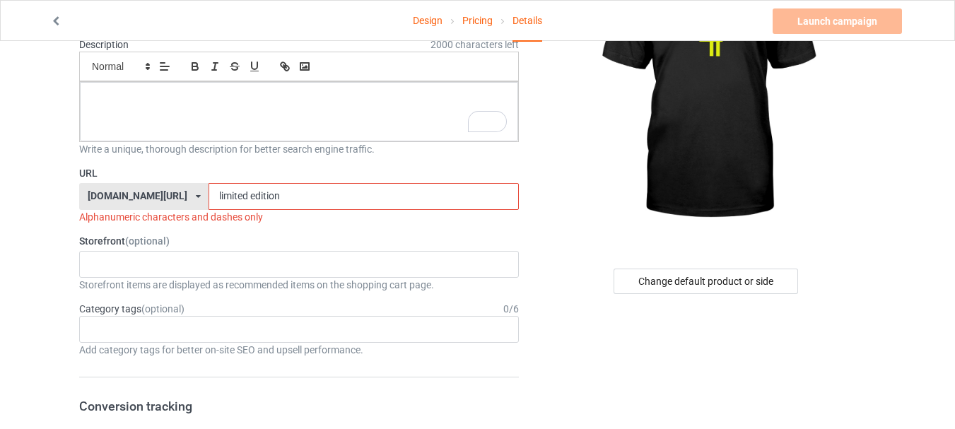
click at [210, 201] on input "limited edition" at bounding box center [364, 196] width 310 height 27
click at [248, 194] on input "limited-edition" at bounding box center [364, 196] width 310 height 27
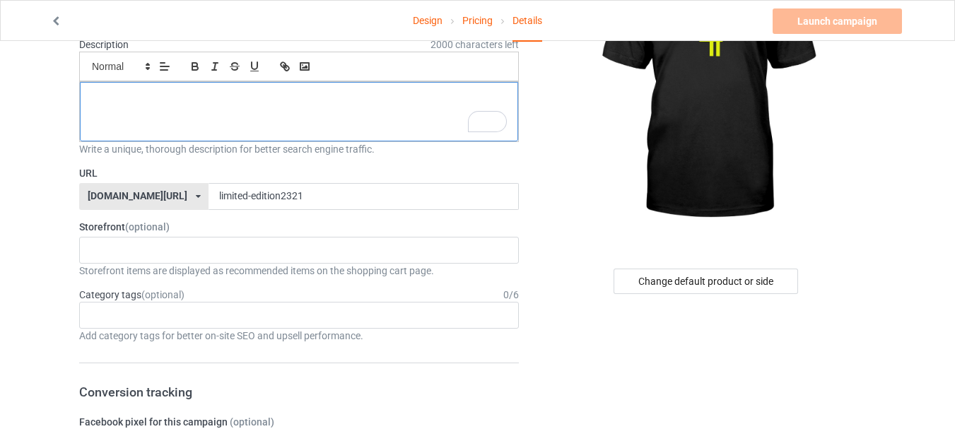
click at [334, 116] on div "To enrich screen reader interactions, please activate Accessibility in Grammarl…" at bounding box center [299, 111] width 438 height 59
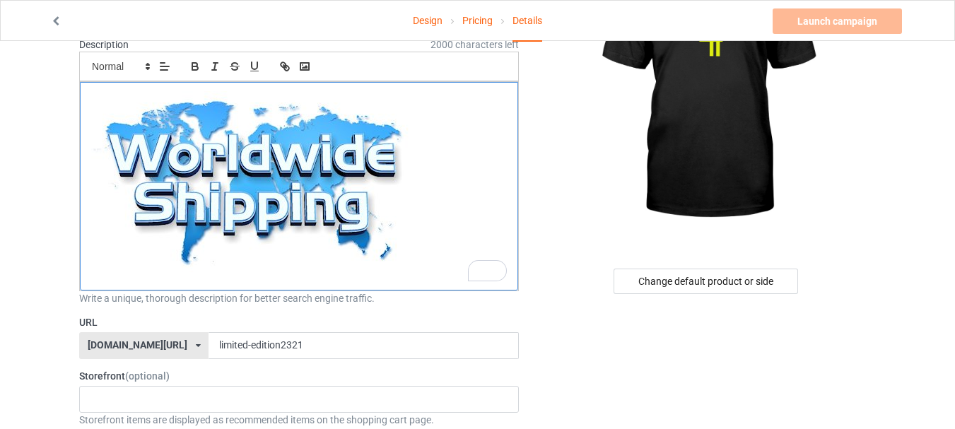
scroll to position [283, 0]
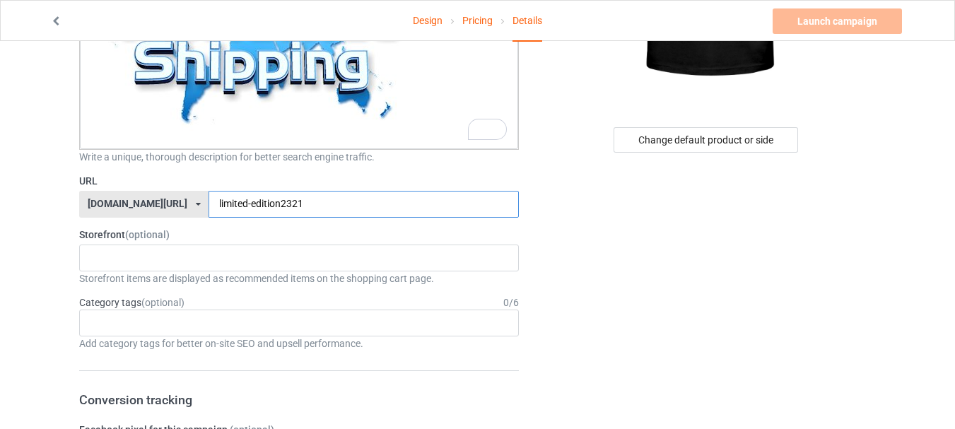
click at [515, 197] on input "limited-edition2321" at bounding box center [364, 204] width 310 height 27
type input "limited-edition238"
click at [448, 111] on p "To enrich screen reader interactions, please activate Accessibility in Grammarl…" at bounding box center [299, 45] width 416 height 190
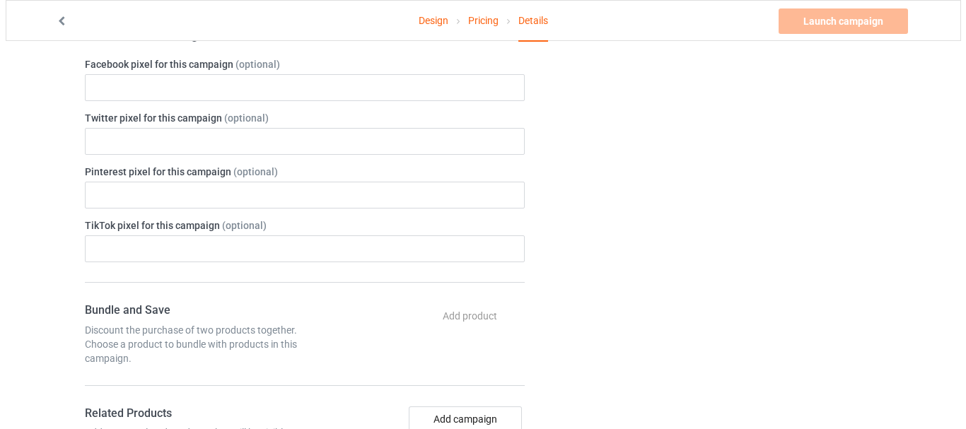
scroll to position [0, 0]
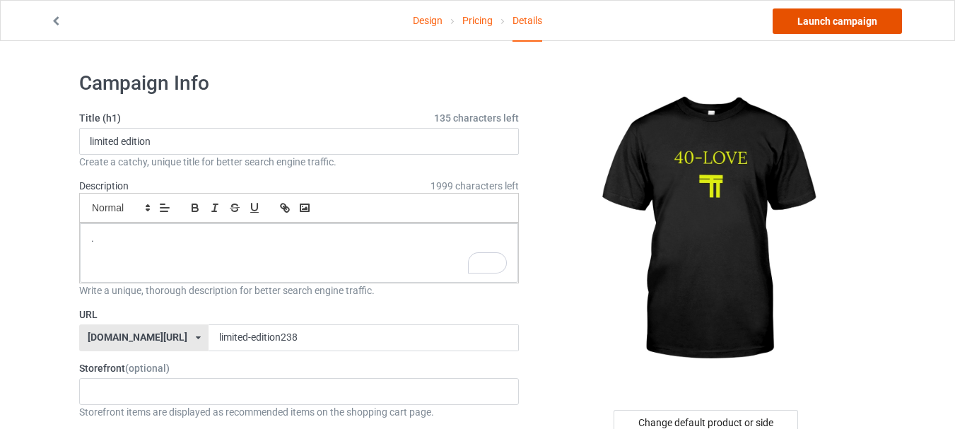
click at [868, 12] on link "Launch campaign" at bounding box center [837, 20] width 129 height 25
